Goal: Transaction & Acquisition: Purchase product/service

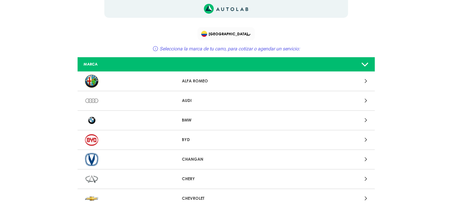
click at [367, 102] on div at bounding box center [322, 101] width 97 height 8
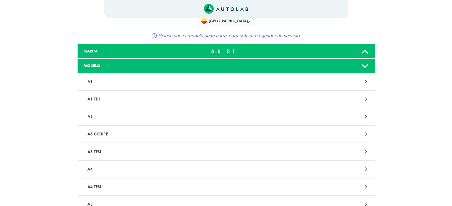
scroll to position [30, 0]
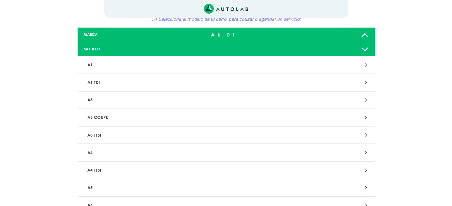
click at [365, 150] on icon at bounding box center [365, 153] width 3 height 8
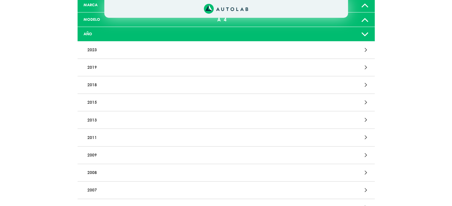
scroll to position [30, 0]
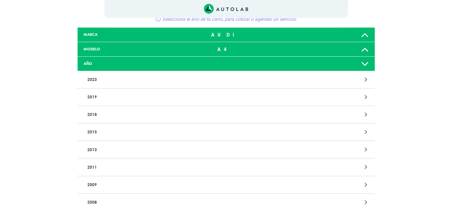
click at [364, 83] on div at bounding box center [322, 80] width 97 height 8
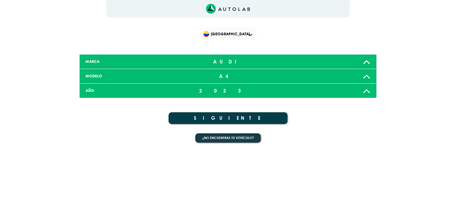
click at [222, 118] on button "SIGUIENTE" at bounding box center [228, 119] width 119 height 12
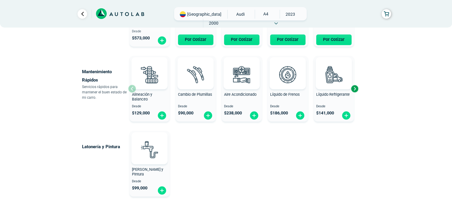
scroll to position [356, 0]
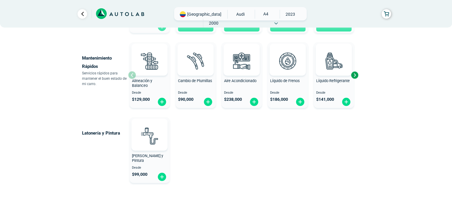
click at [354, 76] on div "Next slide" at bounding box center [354, 75] width 9 height 9
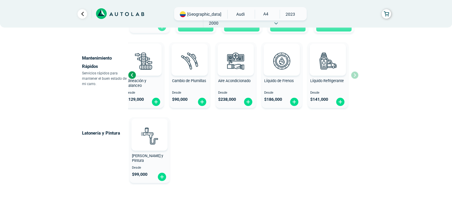
click at [354, 76] on div "Alineación y Balanceo Desde $ 129,000 Cambio de Plumillas Desde $ 90,000 Aire A…" at bounding box center [243, 75] width 230 height 71
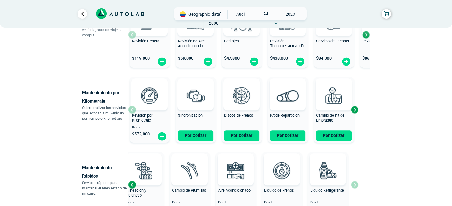
scroll to position [238, 0]
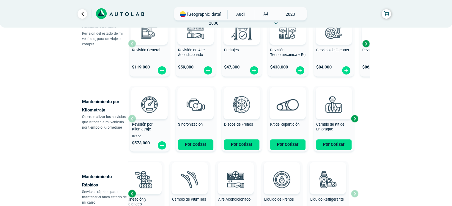
click at [355, 123] on div "Next slide" at bounding box center [354, 118] width 9 height 9
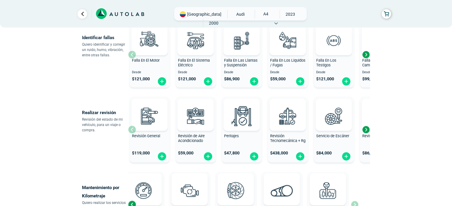
scroll to position [148, 0]
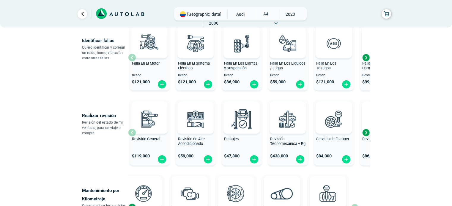
click at [366, 134] on div "Next slide" at bounding box center [365, 132] width 9 height 9
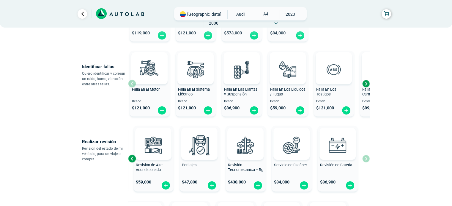
scroll to position [89, 0]
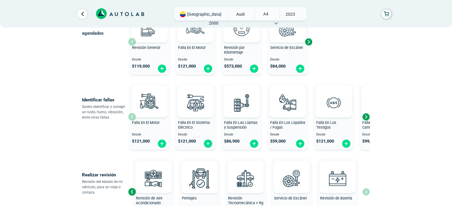
click at [364, 116] on div "Next slide" at bounding box center [365, 117] width 9 height 9
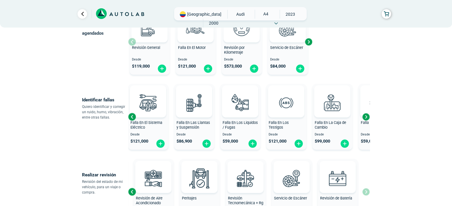
click at [364, 116] on div "Next slide" at bounding box center [365, 117] width 9 height 9
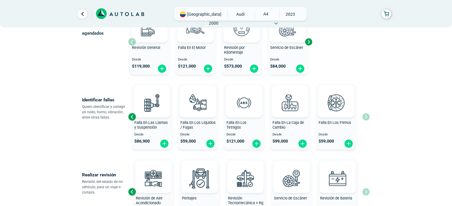
click at [364, 116] on div "Falla En El Motor Desde $ 121,000 Falla En El Sistema Eléctrico Desde $ 121,000…" at bounding box center [248, 117] width 241 height 71
